Goal: Transaction & Acquisition: Obtain resource

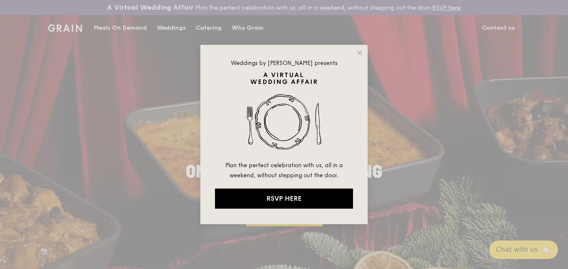
click at [211, 23] on div "Weddings by [PERSON_NAME] presents Plan the perfect celebration with us, all in…" at bounding box center [284, 134] width 568 height 269
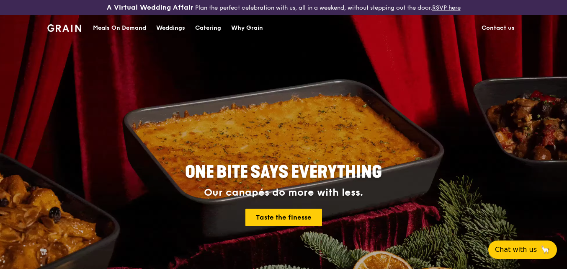
click at [218, 24] on div "Catering" at bounding box center [208, 27] width 26 height 25
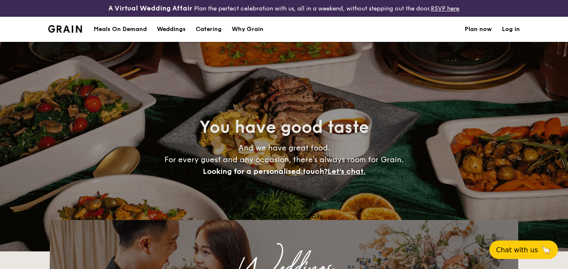
select select
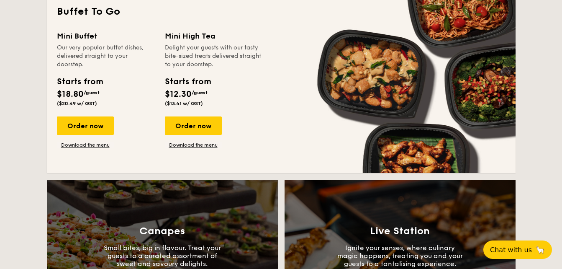
scroll to position [544, 0]
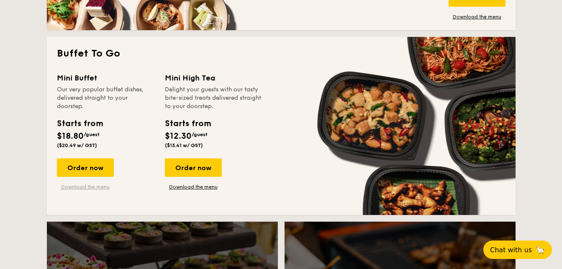
click at [98, 185] on link "Download the menu" at bounding box center [85, 186] width 57 height 7
